Goal: Task Accomplishment & Management: Use online tool/utility

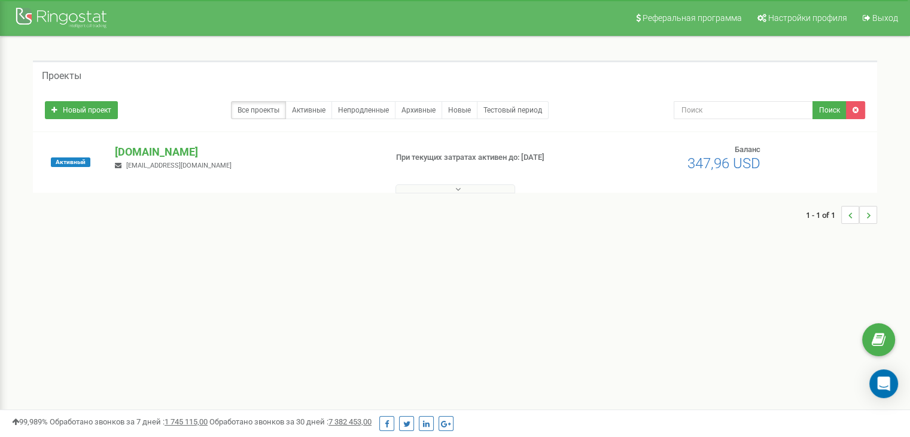
click at [586, 348] on div "Реферальная программа Настройки профиля Выход Проекты Новый проект Все проекты …" at bounding box center [455, 359] width 910 height 718
click at [135, 144] on p "[DOMAIN_NAME]" at bounding box center [246, 152] width 262 height 16
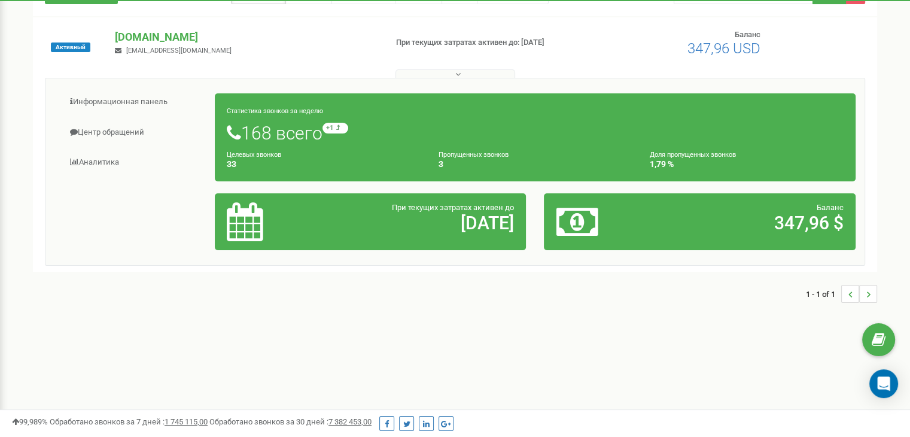
scroll to position [159, 0]
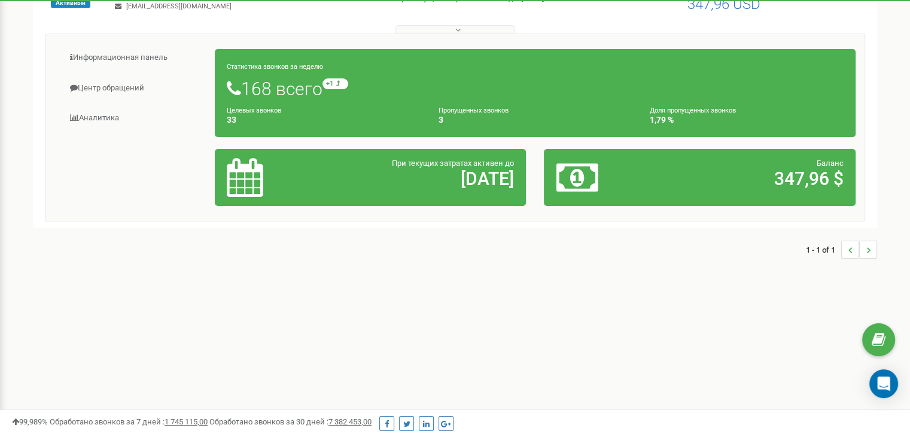
click at [281, 60] on div "Статистика звонков за неделю 168 всего +1 относительно прошлой недели Целевых з…" at bounding box center [535, 93] width 641 height 88
click at [230, 118] on h4 "33" at bounding box center [324, 119] width 194 height 9
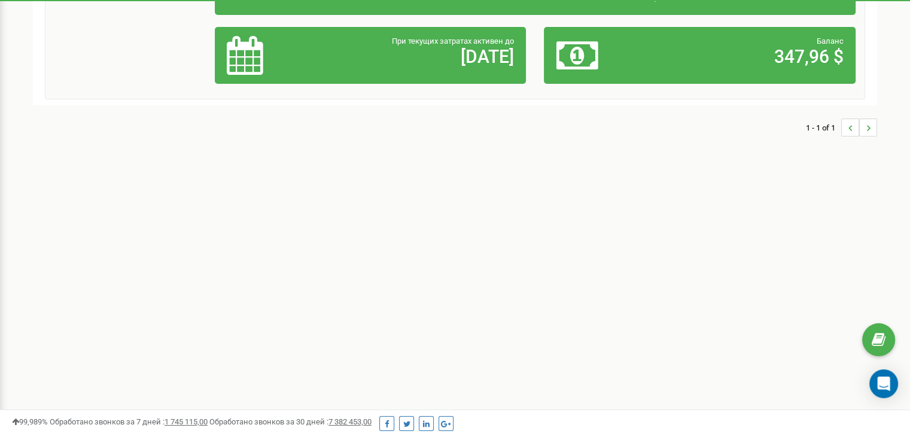
scroll to position [122, 0]
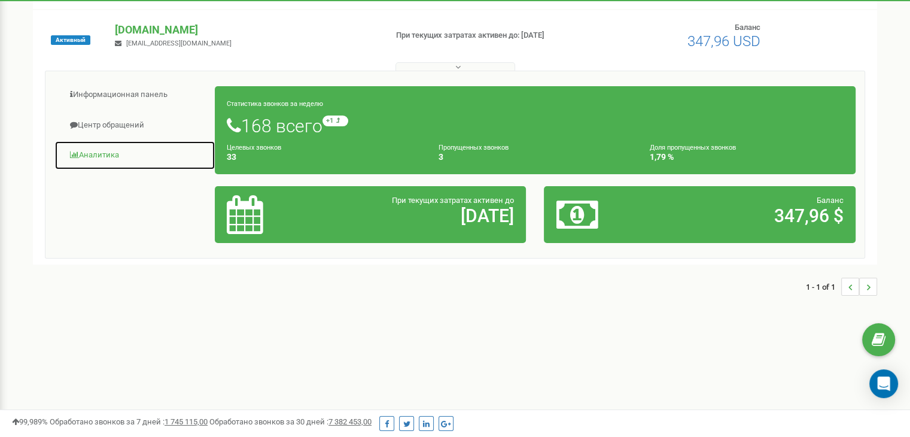
click at [102, 151] on link "Аналитика" at bounding box center [134, 155] width 161 height 29
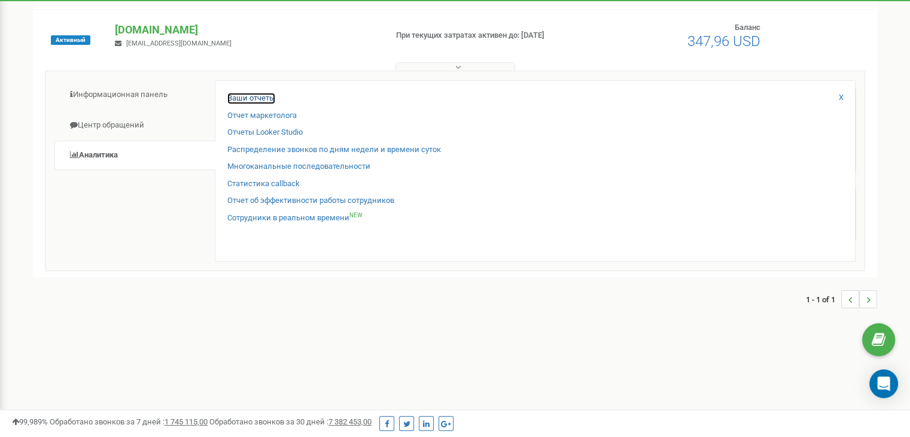
click at [271, 100] on link "Ваши отчеты" at bounding box center [251, 98] width 48 height 11
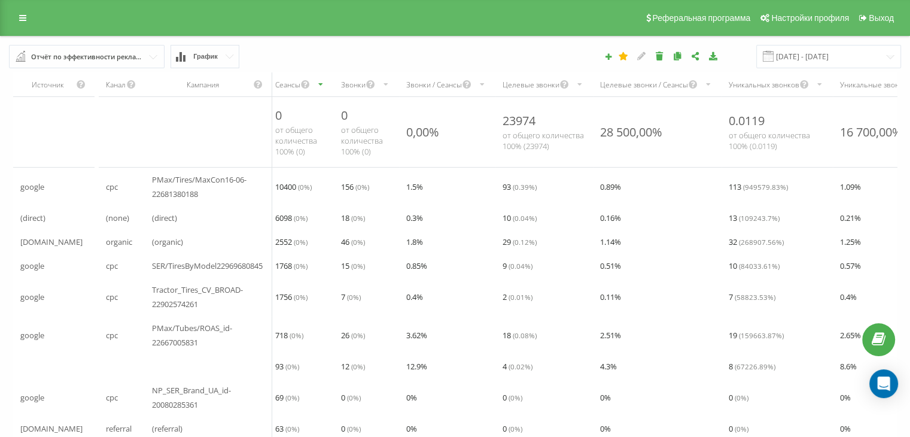
click at [359, 86] on div "Звонки" at bounding box center [353, 85] width 25 height 10
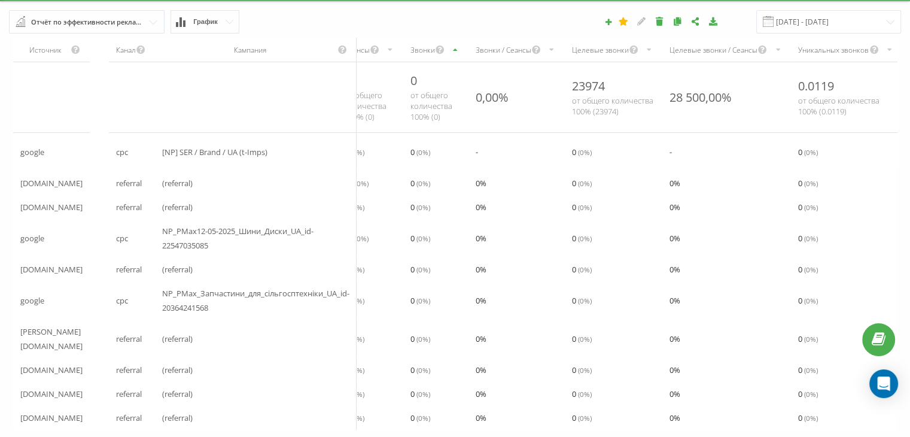
scroll to position [62, 0]
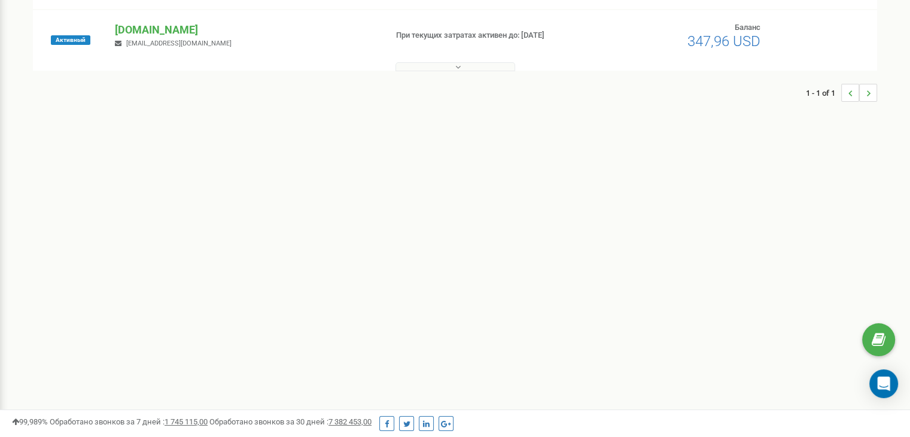
click at [452, 63] on button at bounding box center [456, 66] width 120 height 9
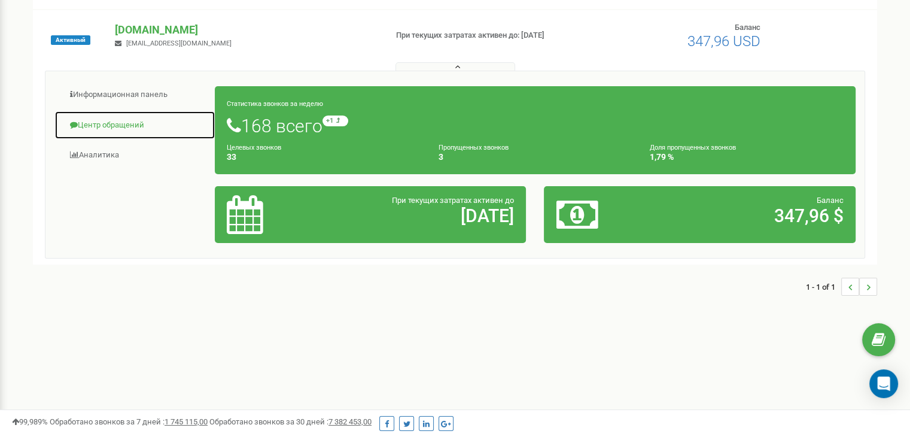
click at [103, 128] on link "Центр обращений" at bounding box center [134, 125] width 161 height 29
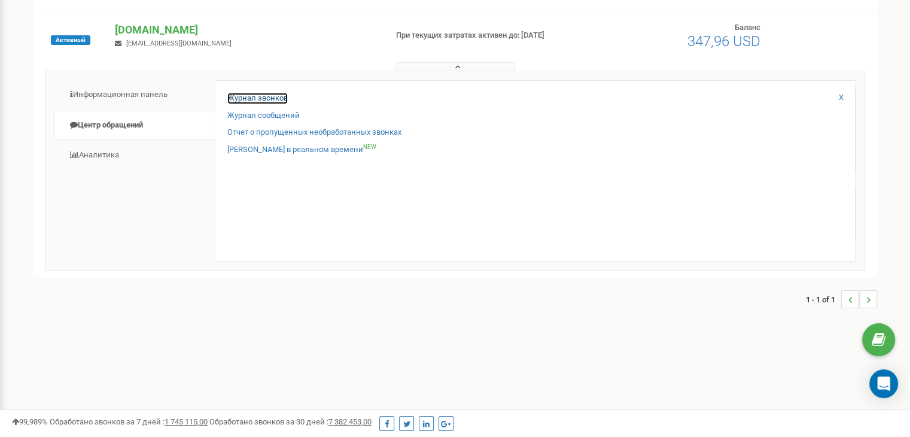
click at [265, 94] on link "Журнал звонков" at bounding box center [257, 98] width 60 height 11
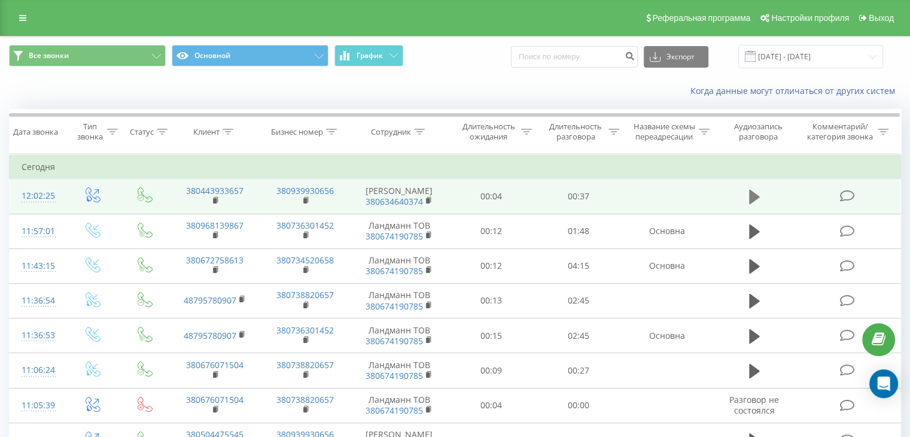
click at [754, 202] on icon at bounding box center [754, 197] width 11 height 17
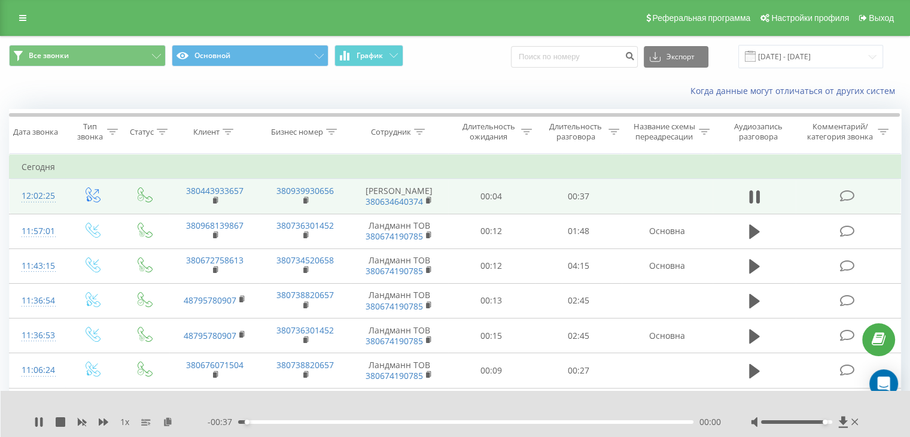
drag, startPoint x: 799, startPoint y: 421, endPoint x: 827, endPoint y: 424, distance: 27.8
click at [827, 424] on div at bounding box center [806, 422] width 110 height 12
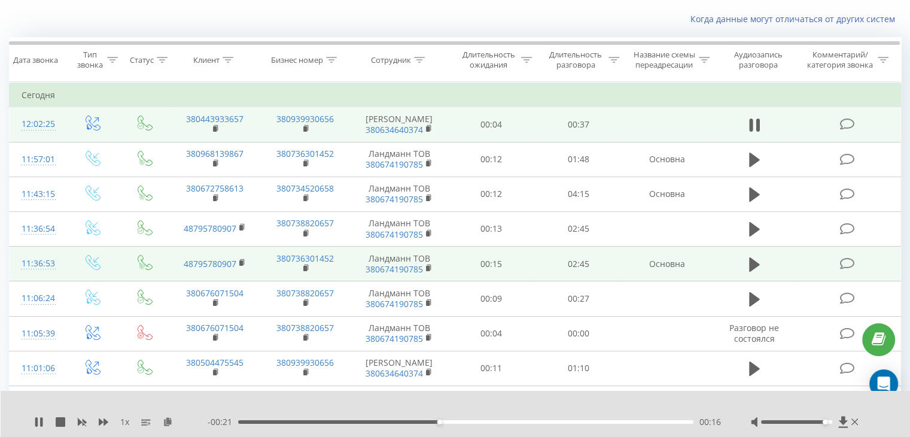
scroll to position [80, 0]
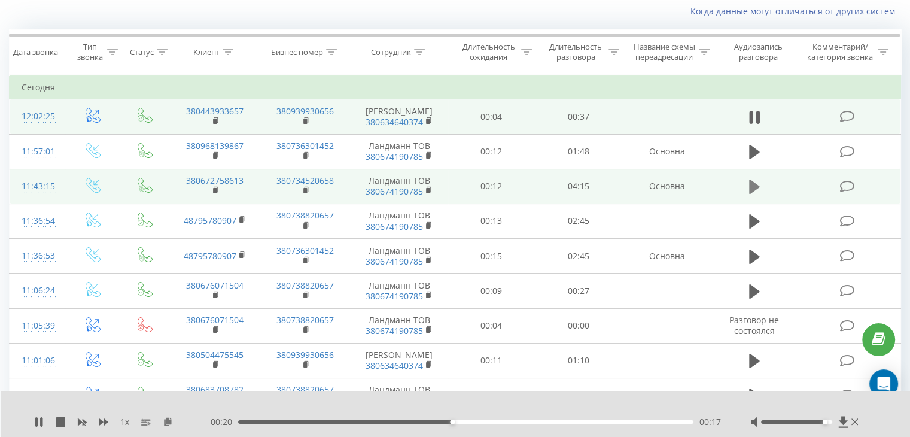
click at [752, 181] on icon at bounding box center [754, 187] width 11 height 14
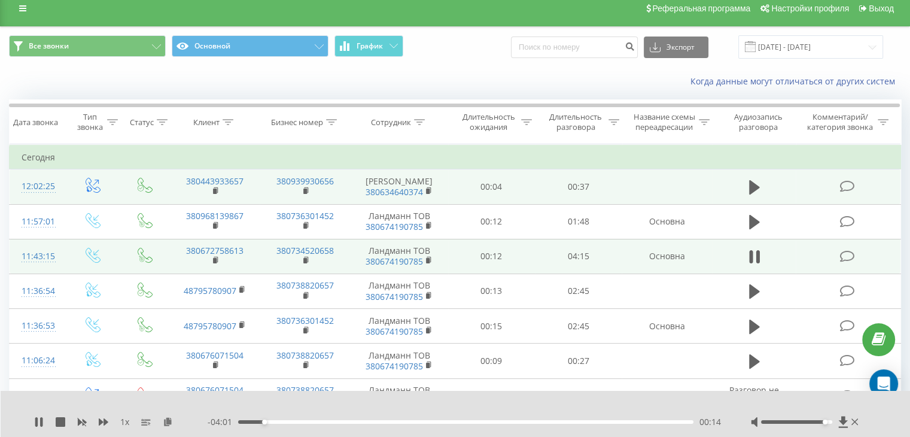
scroll to position [0, 0]
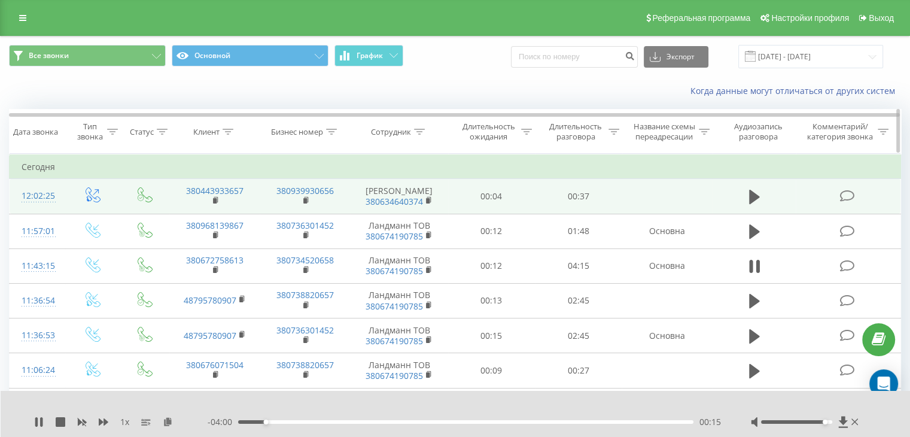
click at [413, 136] on div "Сотрудник" at bounding box center [398, 132] width 54 height 10
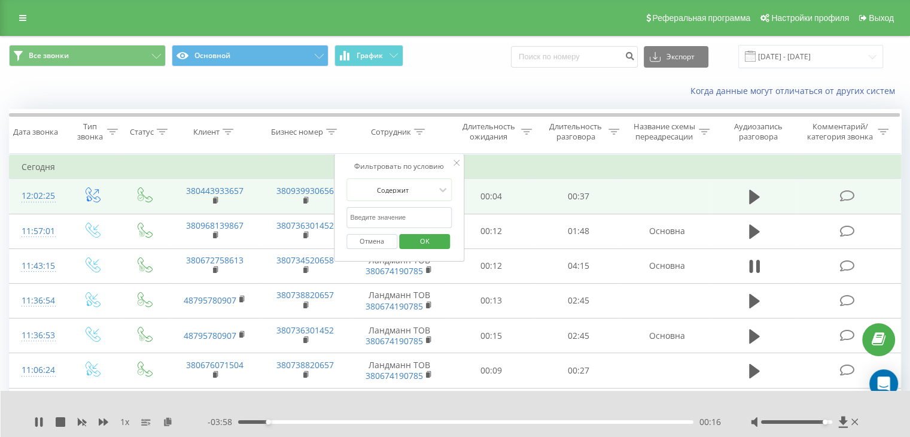
click at [402, 215] on input "text" at bounding box center [398, 217] width 105 height 21
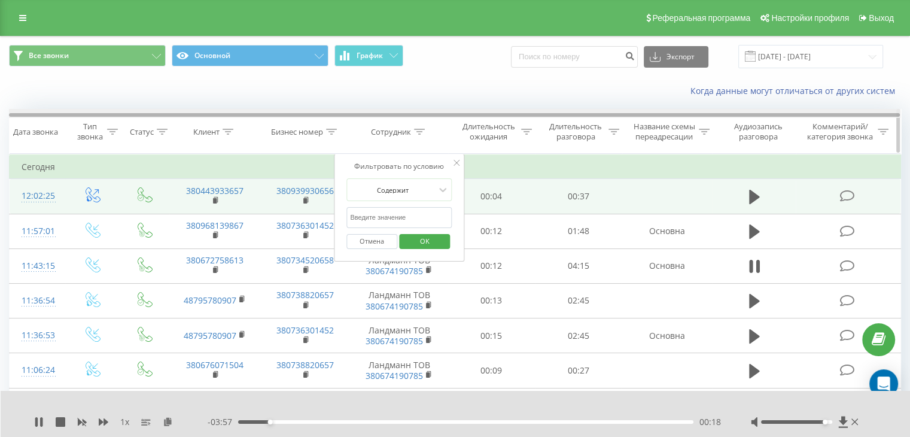
click at [394, 113] on div at bounding box center [454, 115] width 891 height 4
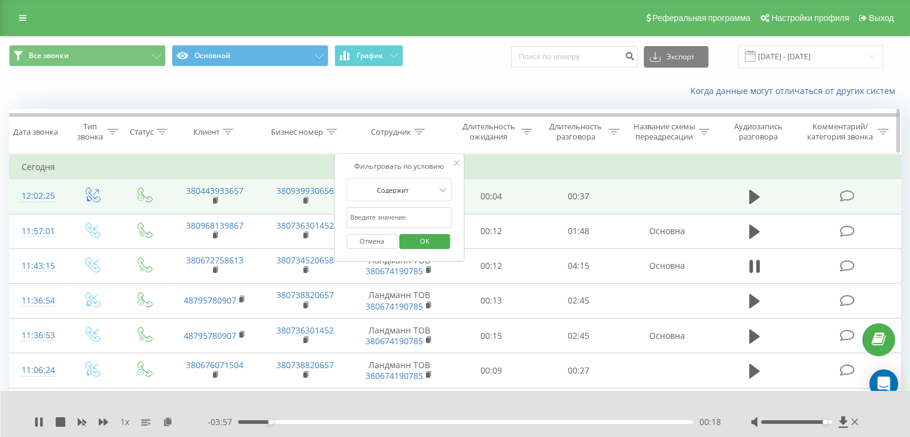
click at [390, 134] on div "Сотрудник" at bounding box center [391, 132] width 40 height 10
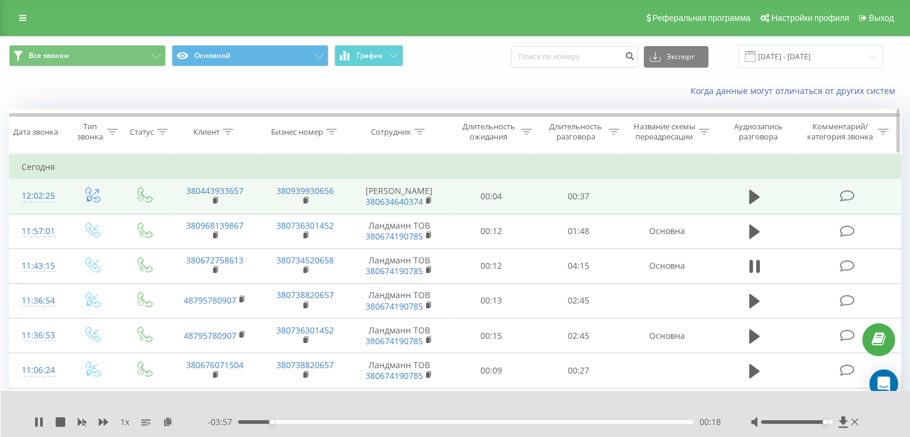
click at [400, 134] on div "Сотрудник" at bounding box center [391, 132] width 40 height 10
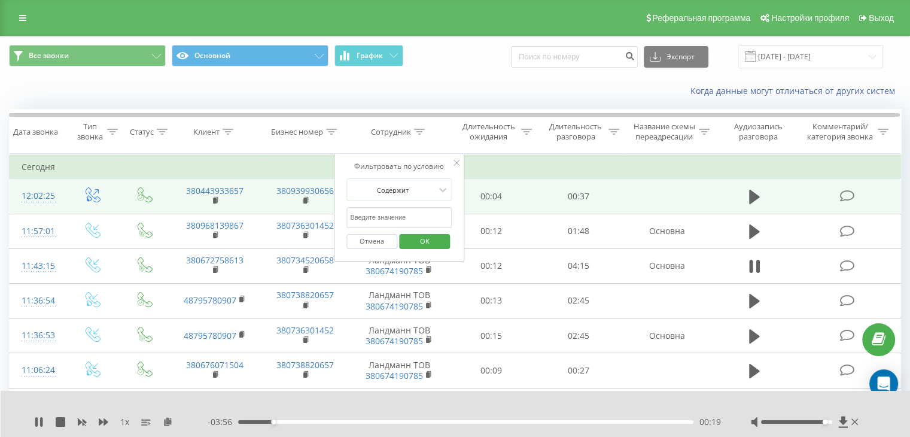
click at [427, 200] on form "Содержит Отмена OK" at bounding box center [398, 216] width 105 height 77
click at [428, 191] on div at bounding box center [392, 189] width 85 height 11
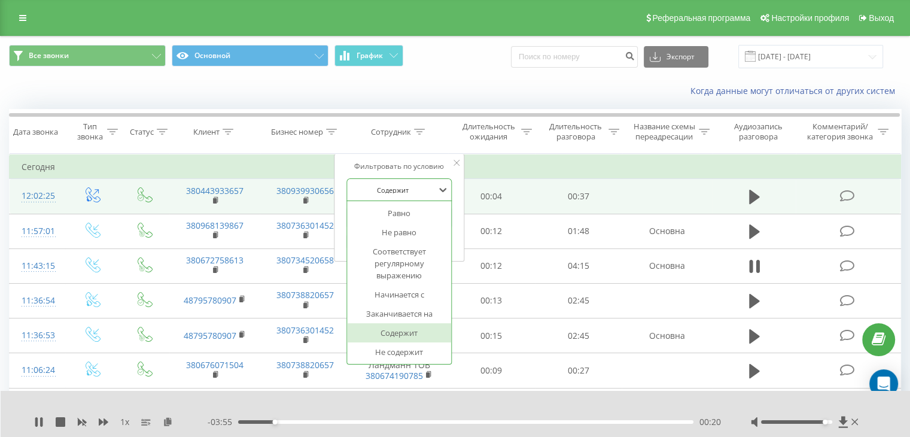
click at [428, 191] on div at bounding box center [392, 189] width 85 height 11
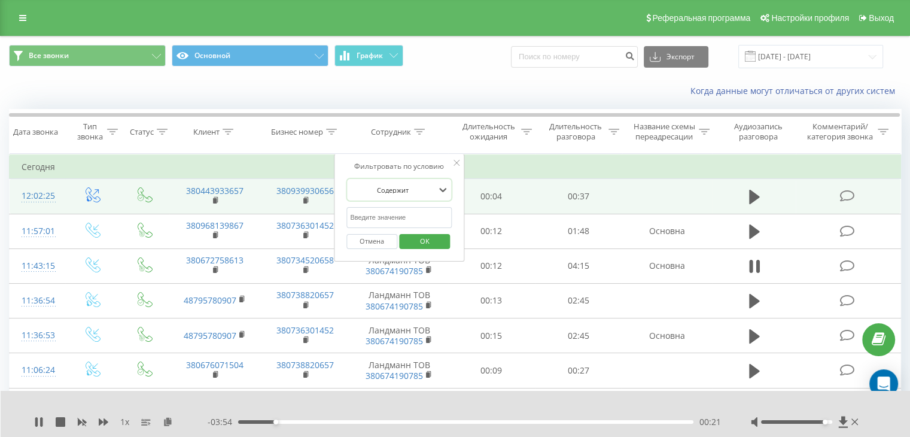
click at [424, 217] on input "text" at bounding box center [398, 217] width 105 height 21
type input "[PERSON_NAME]"
click at [422, 239] on span "OK" at bounding box center [425, 241] width 34 height 19
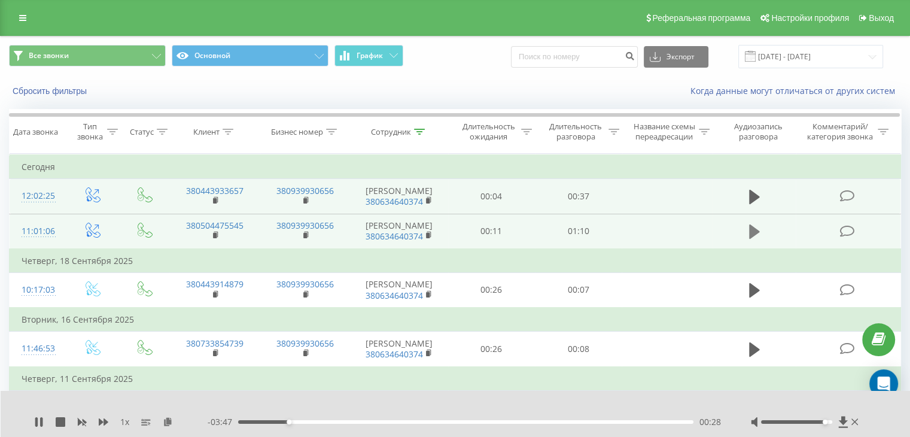
click at [762, 230] on button at bounding box center [755, 232] width 18 height 18
drag, startPoint x: 244, startPoint y: 421, endPoint x: 262, endPoint y: 419, distance: 18.6
click at [262, 420] on div "00:01" at bounding box center [465, 422] width 455 height 4
drag, startPoint x: 37, startPoint y: 419, endPoint x: 44, endPoint y: 396, distance: 24.6
click at [37, 418] on icon at bounding box center [36, 422] width 2 height 10
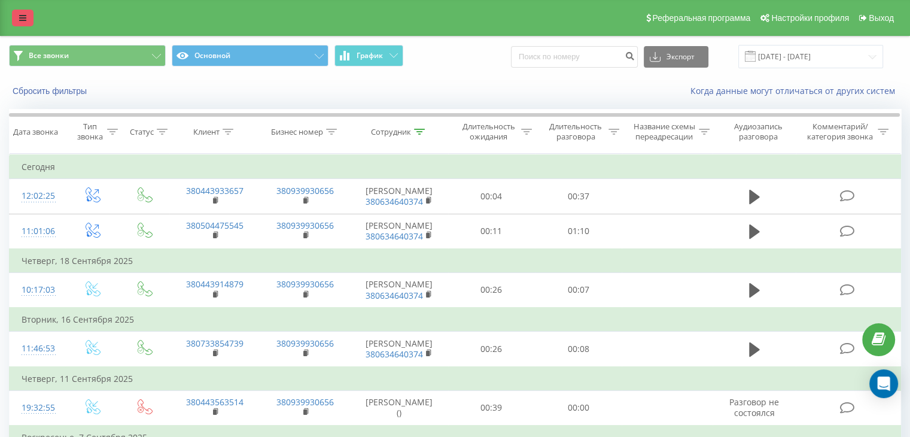
click at [22, 22] on icon at bounding box center [22, 18] width 7 height 8
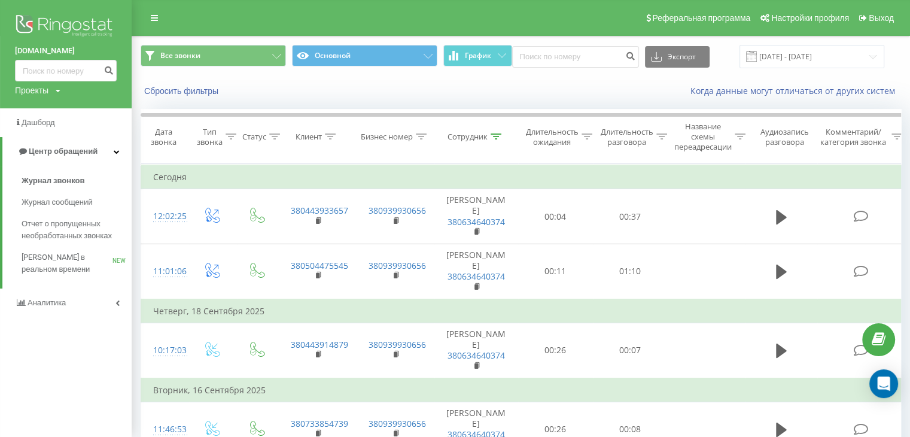
click at [53, 23] on img at bounding box center [66, 27] width 102 height 30
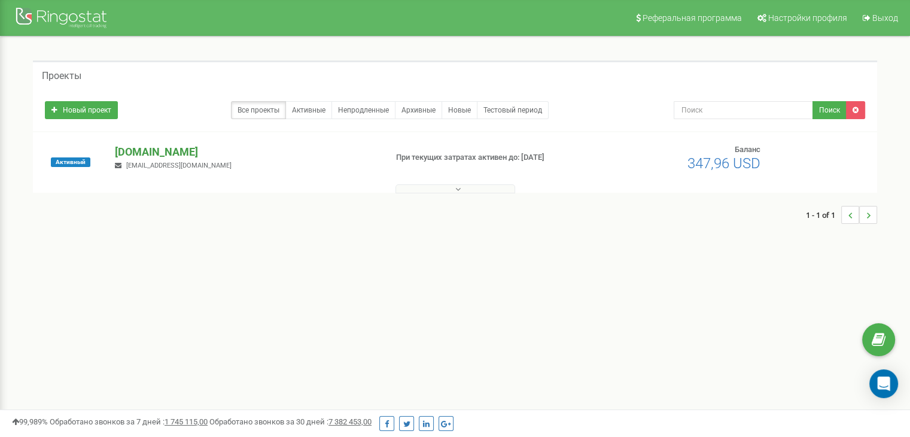
click at [148, 151] on p "[DOMAIN_NAME]" at bounding box center [246, 152] width 262 height 16
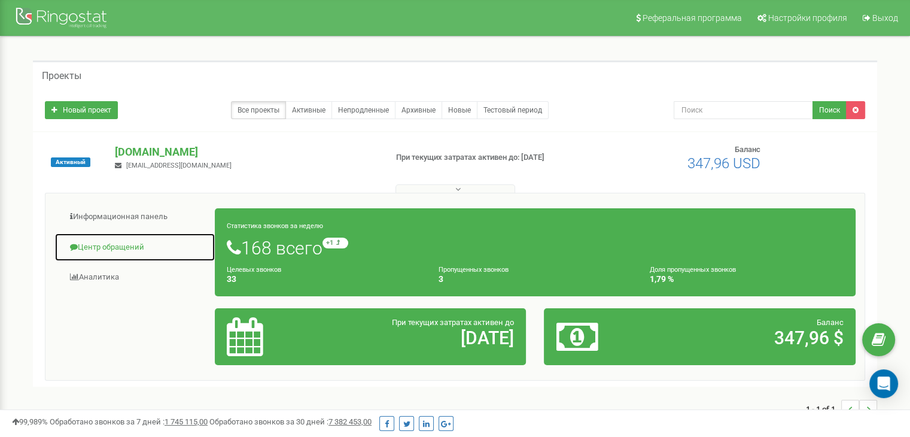
click at [128, 248] on link "Центр обращений" at bounding box center [134, 247] width 161 height 29
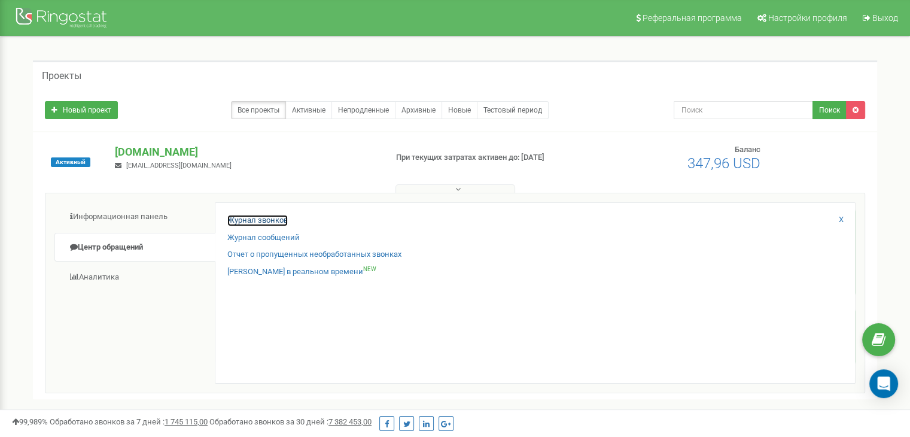
click at [267, 215] on link "Журнал звонков" at bounding box center [257, 220] width 60 height 11
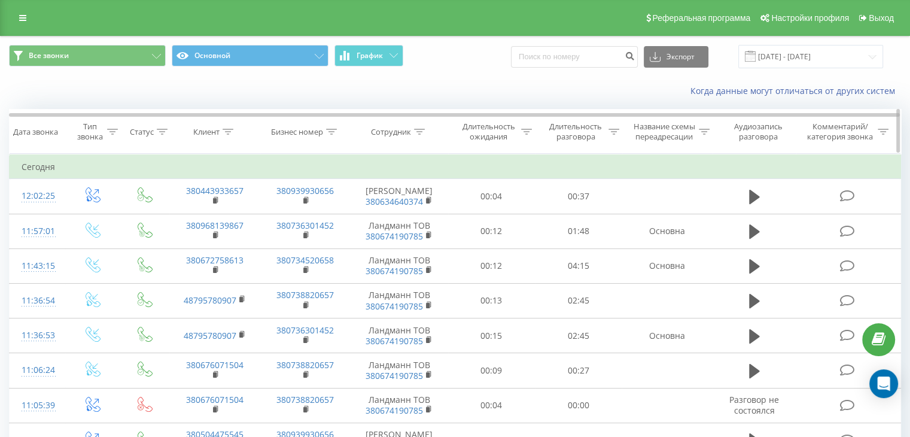
click at [420, 132] on icon at bounding box center [419, 132] width 11 height 6
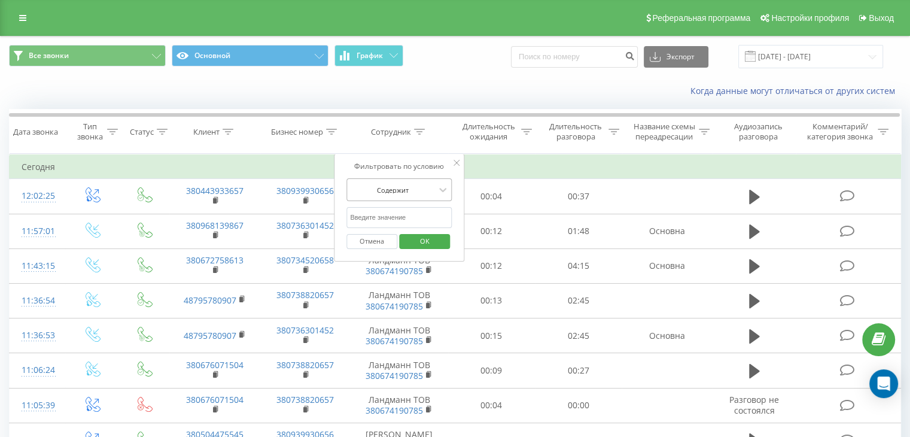
click at [414, 187] on div at bounding box center [392, 189] width 85 height 11
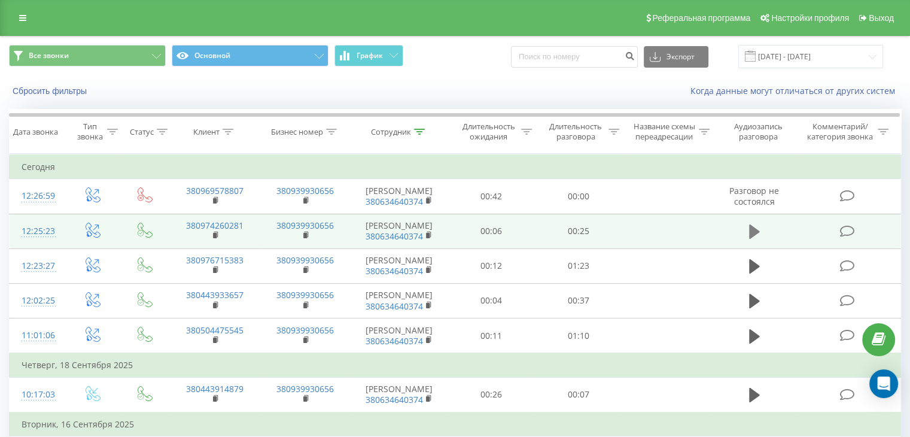
click at [754, 233] on icon at bounding box center [754, 231] width 11 height 14
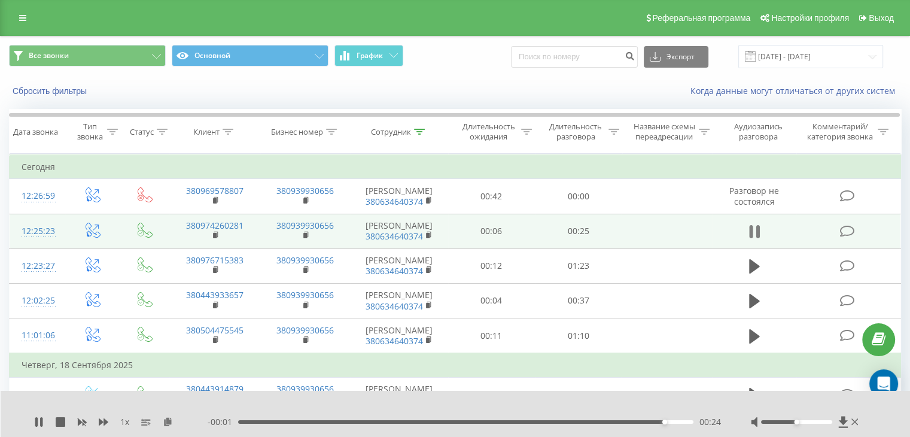
click at [759, 233] on icon at bounding box center [758, 231] width 4 height 13
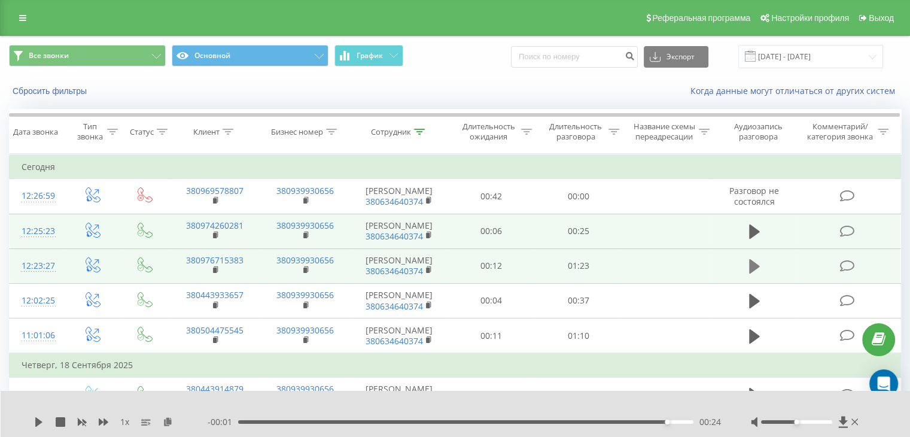
click at [752, 269] on icon at bounding box center [754, 266] width 11 height 14
click at [39, 422] on icon at bounding box center [39, 422] width 10 height 10
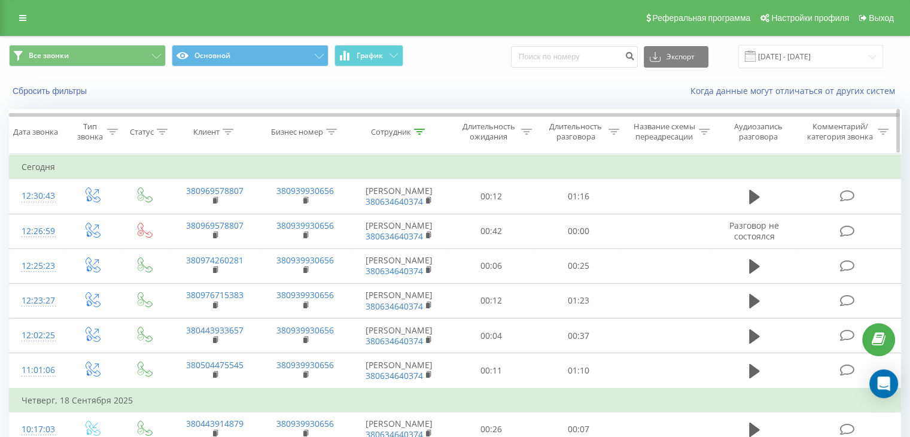
click at [419, 129] on icon at bounding box center [419, 132] width 11 height 6
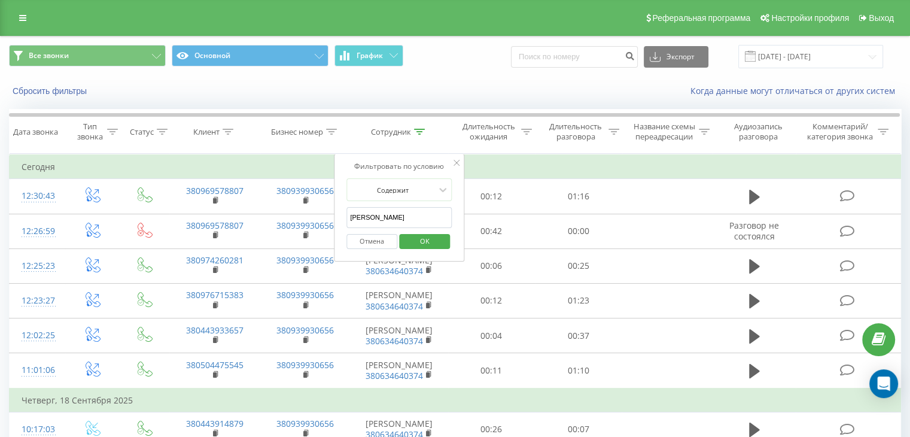
click at [426, 241] on span "OK" at bounding box center [425, 241] width 34 height 19
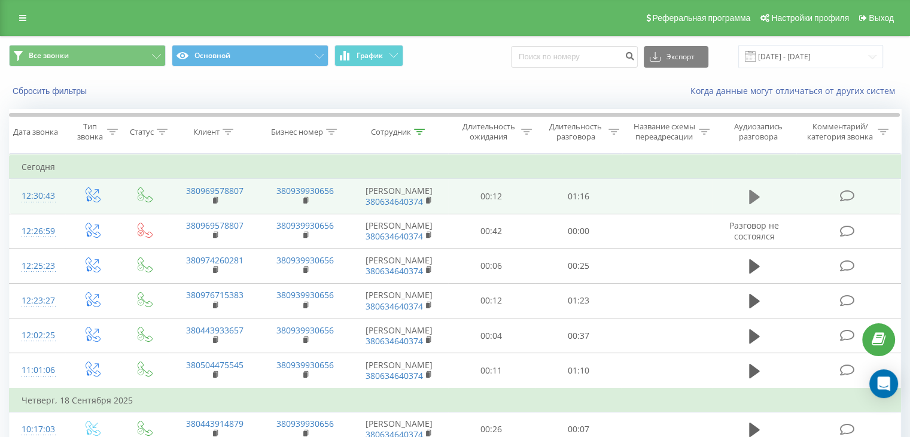
click at [758, 199] on icon at bounding box center [754, 197] width 11 height 17
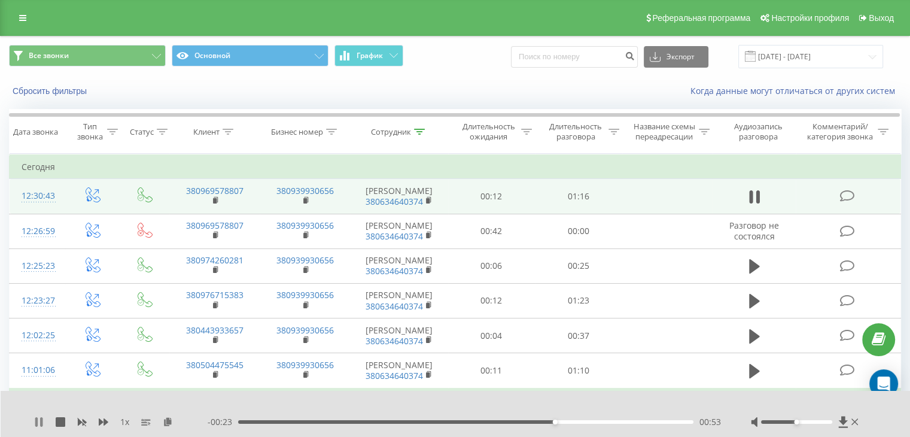
click at [36, 422] on icon at bounding box center [36, 422] width 2 height 10
